Goal: Communication & Community: Answer question/provide support

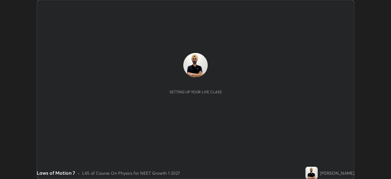
scroll to position [179, 391]
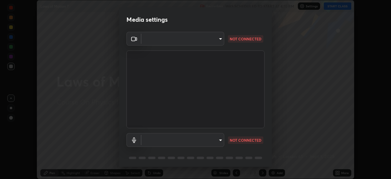
type input "72dbdc4cc3b3af6bca7f1e75d083a577e9752a5e240e0ef97287b3c987c4367e"
type input "communications"
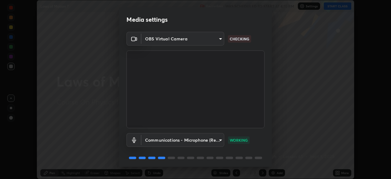
scroll to position [22, 0]
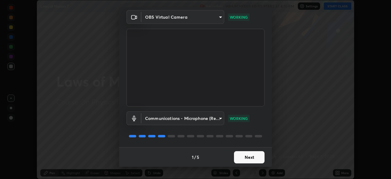
click at [250, 155] on button "Next" at bounding box center [249, 157] width 31 height 12
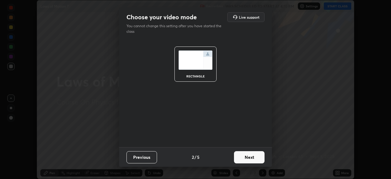
click at [255, 155] on button "Next" at bounding box center [249, 157] width 31 height 12
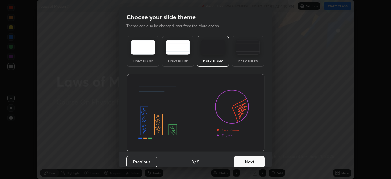
click at [256, 156] on button "Next" at bounding box center [249, 161] width 31 height 12
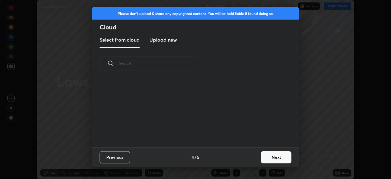
click at [262, 160] on button "Next" at bounding box center [276, 157] width 31 height 12
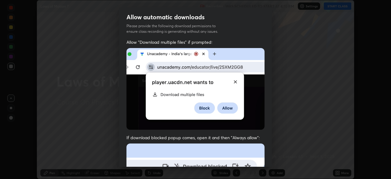
click at [272, 157] on div "Allow automatic downloads Please provide the following download permissions to …" at bounding box center [195, 89] width 391 height 179
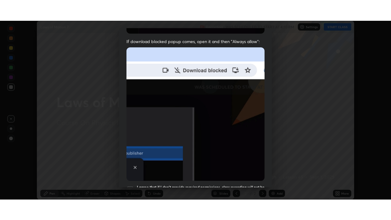
scroll to position [146, 0]
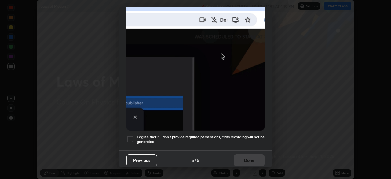
click at [128, 137] on div at bounding box center [129, 138] width 7 height 7
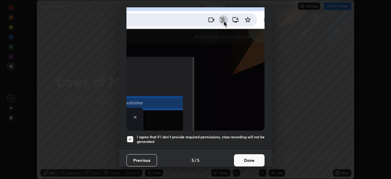
click at [250, 157] on button "Done" at bounding box center [249, 160] width 31 height 12
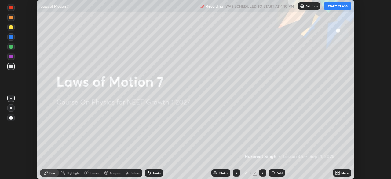
click at [333, 6] on button "START CLASS" at bounding box center [336, 5] width 27 height 7
click at [343, 173] on div "More" at bounding box center [345, 172] width 8 height 3
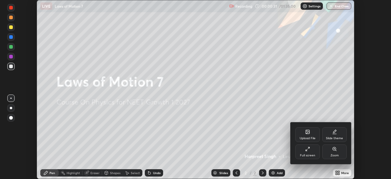
click at [309, 151] on div "Full screen" at bounding box center [307, 151] width 24 height 15
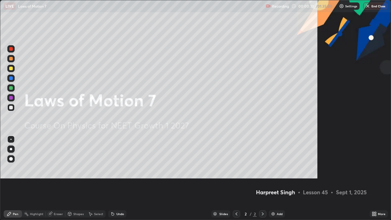
scroll to position [220, 391]
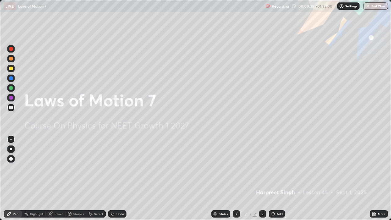
click at [278, 178] on div "Add" at bounding box center [280, 213] width 6 height 3
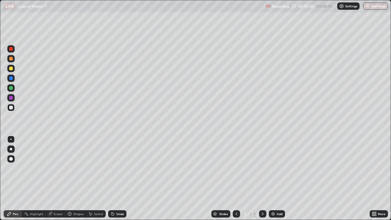
click at [11, 70] on div at bounding box center [11, 69] width 4 height 4
click at [11, 107] on div at bounding box center [11, 108] width 4 height 4
click at [11, 70] on div at bounding box center [11, 69] width 4 height 4
click at [11, 107] on div at bounding box center [11, 108] width 4 height 4
click at [12, 69] on div at bounding box center [11, 69] width 4 height 4
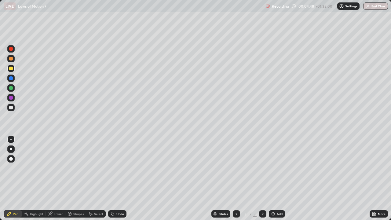
click at [12, 107] on div at bounding box center [11, 108] width 4 height 4
click at [12, 68] on div at bounding box center [11, 69] width 4 height 4
click at [13, 79] on div at bounding box center [11, 78] width 4 height 4
click at [10, 107] on div at bounding box center [11, 108] width 4 height 4
click at [56, 178] on div "Eraser" at bounding box center [58, 213] width 9 height 3
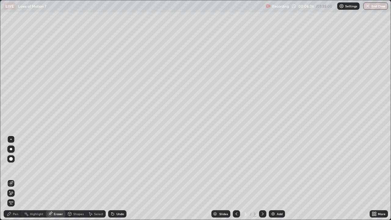
click at [14, 178] on div "Pen" at bounding box center [13, 213] width 18 height 7
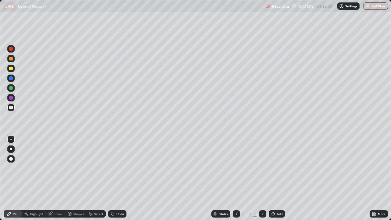
click at [11, 68] on div at bounding box center [11, 69] width 4 height 4
click at [11, 88] on div at bounding box center [11, 88] width 4 height 4
click at [279, 178] on div "Add" at bounding box center [280, 213] width 6 height 3
click at [11, 108] on div at bounding box center [11, 108] width 4 height 4
click at [57, 178] on div "Eraser" at bounding box center [58, 213] width 9 height 3
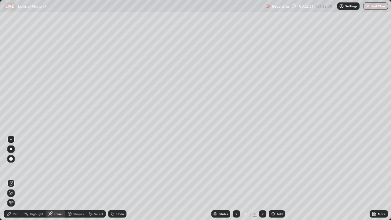
click at [18, 178] on div "Pen" at bounding box center [13, 213] width 18 height 7
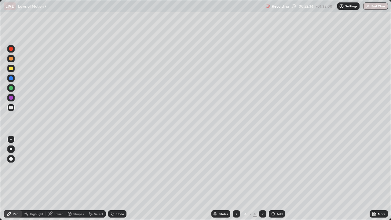
click at [58, 178] on div "Eraser" at bounding box center [56, 213] width 20 height 7
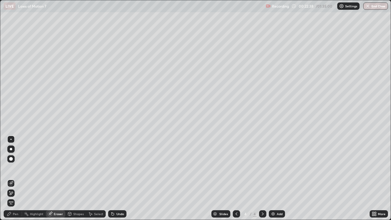
click at [16, 178] on div "Pen" at bounding box center [15, 213] width 5 height 3
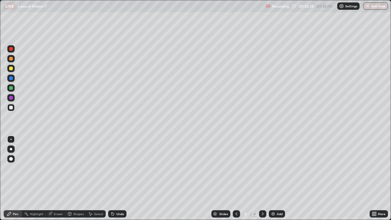
click at [10, 68] on div at bounding box center [11, 69] width 4 height 4
click at [277, 178] on div "Add" at bounding box center [280, 213] width 6 height 3
click at [11, 109] on div at bounding box center [11, 108] width 4 height 4
click at [12, 67] on div at bounding box center [11, 69] width 4 height 4
click at [12, 109] on div at bounding box center [11, 108] width 4 height 4
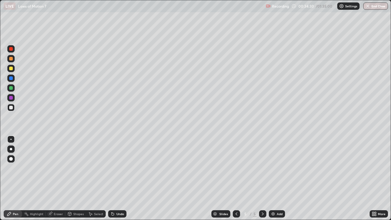
click at [10, 89] on div at bounding box center [11, 88] width 4 height 4
click at [12, 78] on div at bounding box center [11, 78] width 4 height 4
click at [12, 108] on div at bounding box center [11, 108] width 4 height 4
click at [11, 108] on div at bounding box center [11, 108] width 4 height 4
click at [280, 178] on div "Add" at bounding box center [280, 213] width 6 height 3
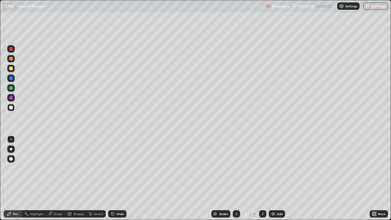
click at [11, 71] on div at bounding box center [10, 68] width 7 height 7
click at [278, 178] on div "Add" at bounding box center [280, 213] width 6 height 3
click at [13, 107] on div at bounding box center [10, 107] width 7 height 7
click at [11, 69] on div at bounding box center [11, 69] width 4 height 4
click at [11, 107] on div at bounding box center [11, 108] width 4 height 4
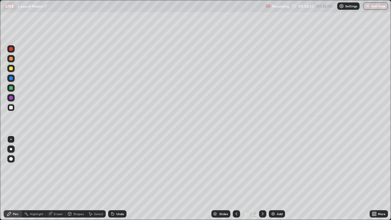
click at [57, 178] on div "Eraser" at bounding box center [58, 213] width 9 height 3
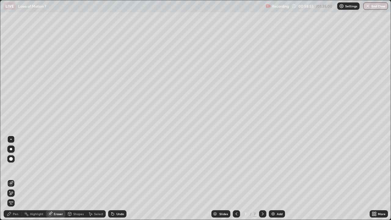
click at [17, 178] on div "Pen" at bounding box center [13, 213] width 18 height 7
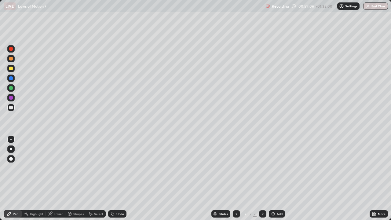
click at [10, 69] on div at bounding box center [11, 69] width 4 height 4
click at [11, 107] on div at bounding box center [11, 108] width 4 height 4
click at [57, 178] on div "Eraser" at bounding box center [58, 213] width 9 height 3
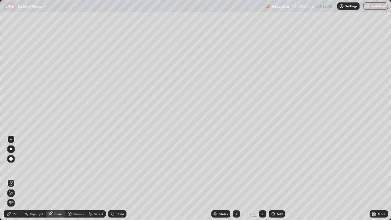
click at [16, 178] on div "Pen" at bounding box center [15, 213] width 5 height 3
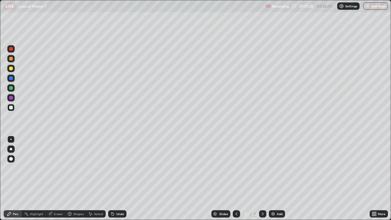
click at [54, 178] on div "Eraser" at bounding box center [58, 213] width 9 height 3
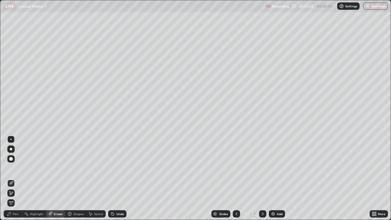
click at [14, 178] on div "Pen" at bounding box center [15, 213] width 5 height 3
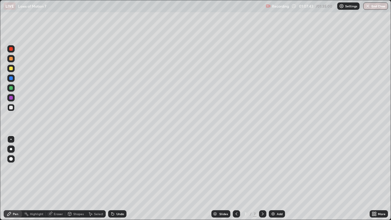
click at [57, 178] on div "Eraser" at bounding box center [58, 213] width 9 height 3
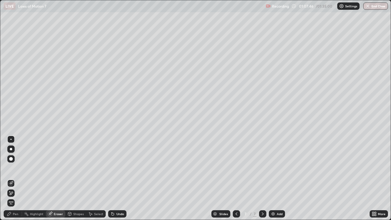
click at [18, 178] on div "Pen" at bounding box center [15, 213] width 5 height 3
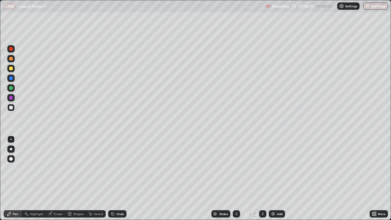
click at [11, 69] on div at bounding box center [11, 69] width 4 height 4
click at [10, 88] on div at bounding box center [11, 88] width 4 height 4
click at [278, 178] on div "Add" at bounding box center [280, 213] width 6 height 3
click at [12, 68] on div at bounding box center [11, 69] width 4 height 4
click at [12, 108] on div at bounding box center [11, 108] width 4 height 4
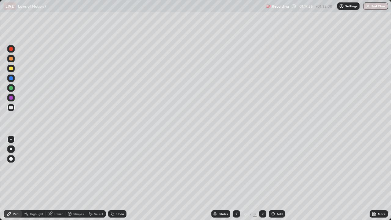
click at [12, 69] on div at bounding box center [11, 69] width 4 height 4
click at [12, 88] on div at bounding box center [11, 88] width 4 height 4
click at [12, 108] on div at bounding box center [11, 108] width 4 height 4
click at [280, 178] on div "Add" at bounding box center [280, 213] width 6 height 3
click at [12, 69] on div at bounding box center [11, 69] width 4 height 4
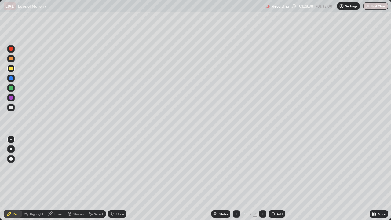
click at [11, 86] on div at bounding box center [11, 88] width 4 height 4
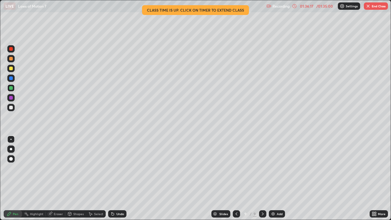
click at [374, 6] on button "End Class" at bounding box center [375, 5] width 24 height 7
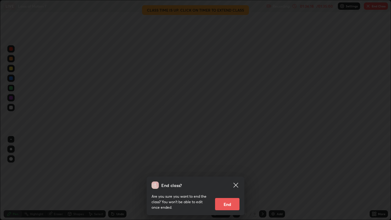
click at [229, 178] on button "End" at bounding box center [227, 204] width 24 height 12
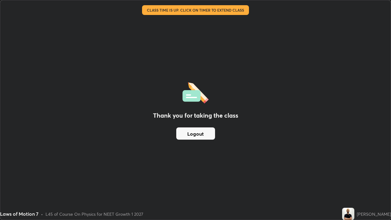
click at [207, 134] on button "Logout" at bounding box center [195, 133] width 39 height 12
